Goal: Task Accomplishment & Management: Use online tool/utility

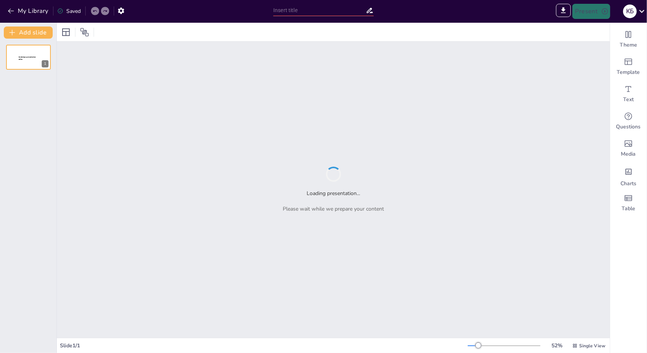
type input "Футбол в [GEOGRAPHIC_DATA]: Історія та досягнення"
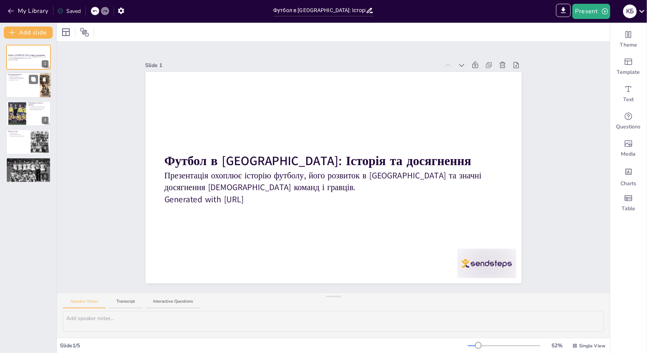
click at [20, 83] on div at bounding box center [28, 86] width 45 height 26
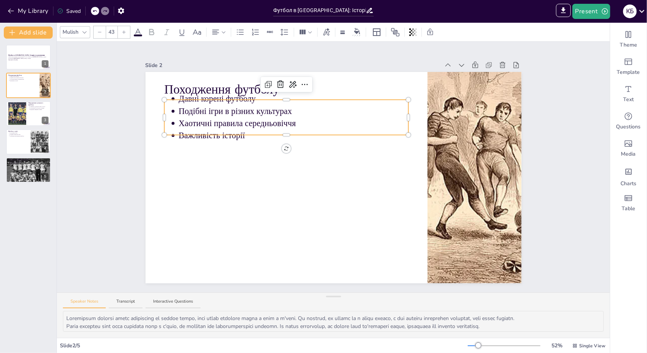
click at [181, 126] on p "Хаотичні правила середньовіччя" at bounding box center [294, 123] width 230 height 12
click at [37, 107] on button at bounding box center [33, 107] width 9 height 9
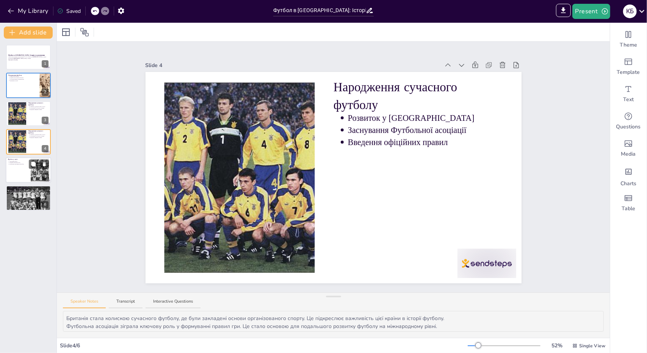
click at [31, 171] on div at bounding box center [39, 169] width 47 height 23
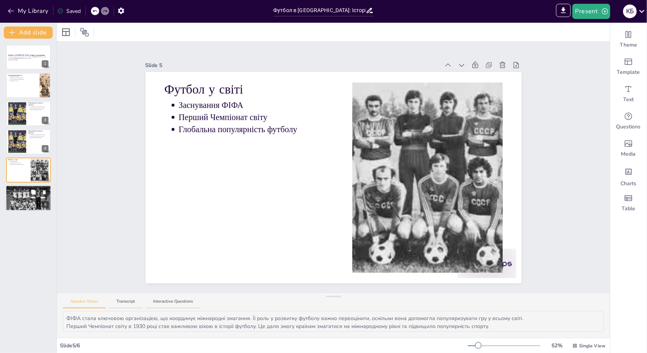
click at [34, 198] on div at bounding box center [28, 198] width 45 height 28
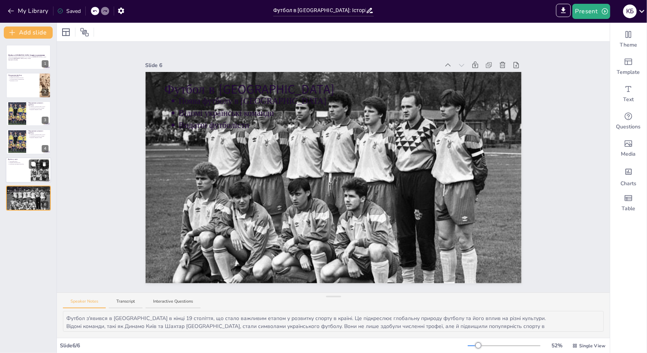
click at [43, 165] on icon at bounding box center [44, 164] width 3 height 4
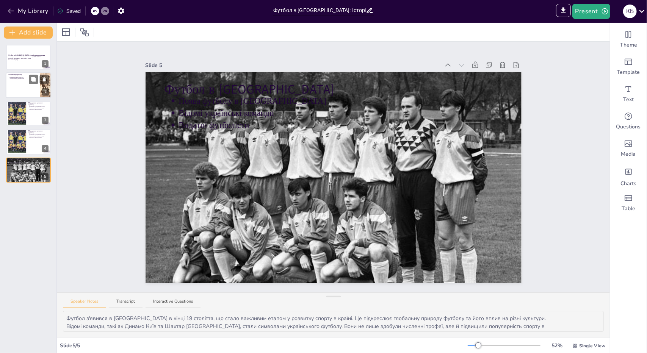
click at [24, 88] on div at bounding box center [28, 86] width 45 height 26
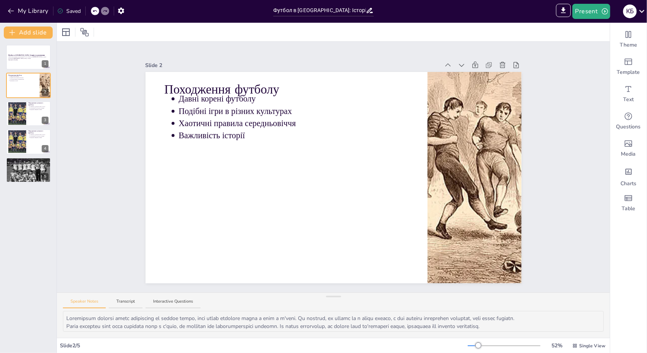
click at [41, 198] on div "Футбол в [GEOGRAPHIC_DATA]: Історія та досягнення Презентація охоплює історію ф…" at bounding box center [28, 196] width 56 height 315
click at [98, 10] on div at bounding box center [95, 11] width 8 height 8
type textarea "Футбол з'явився в [GEOGRAPHIC_DATA] в кінці 19 століття, що стало важливим етап…"
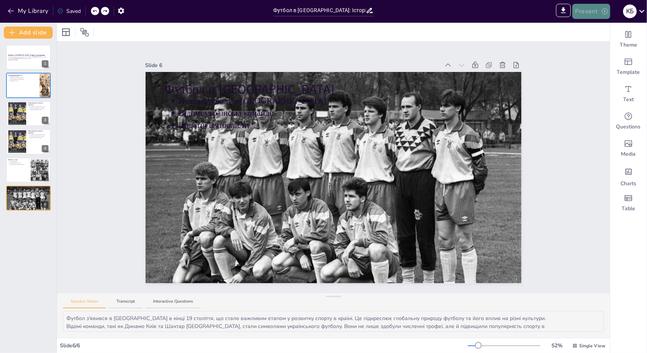
click at [588, 10] on button "Present" at bounding box center [591, 11] width 38 height 15
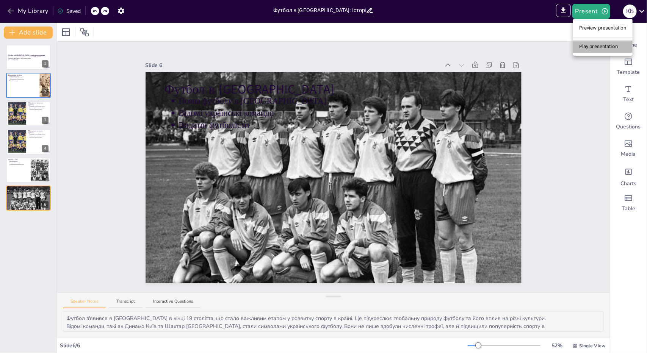
click at [587, 46] on li "Play presentation" at bounding box center [603, 47] width 60 height 12
